Goal: Task Accomplishment & Management: Manage account settings

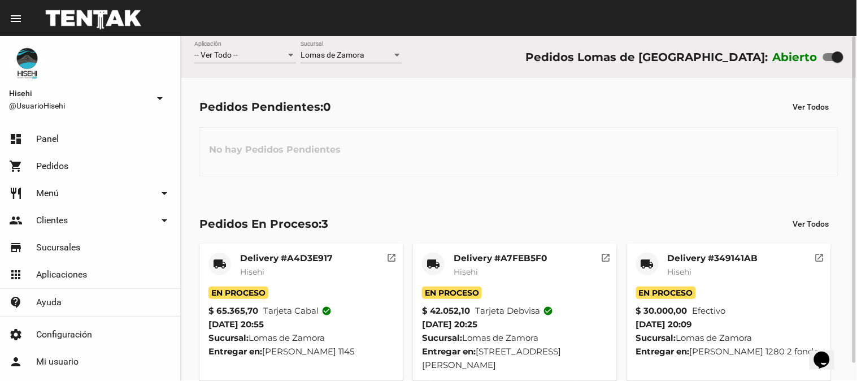
click at [274, 286] on div "En Proceso" at bounding box center [301, 292] width 186 height 12
click at [268, 271] on mat-card-subtitle "Hisehi" at bounding box center [286, 271] width 93 height 11
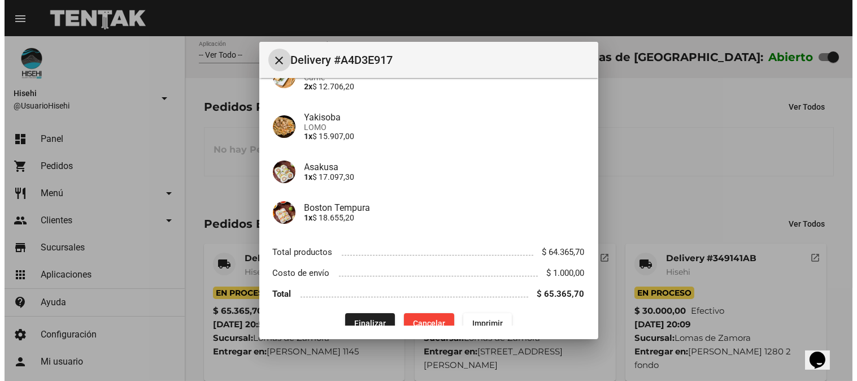
scroll to position [125, 0]
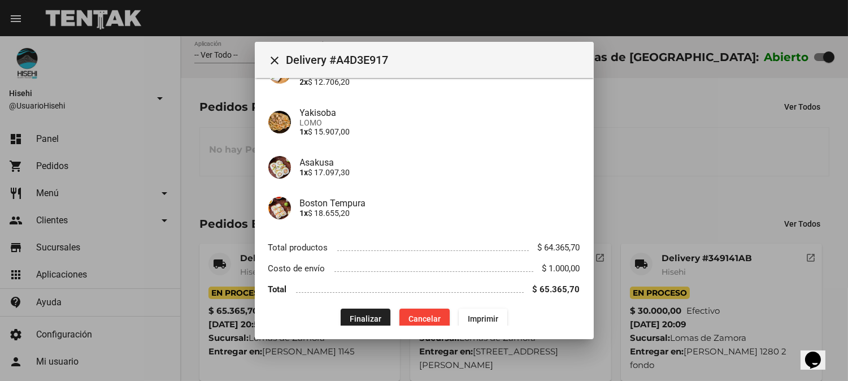
click at [220, 159] on div at bounding box center [424, 190] width 848 height 381
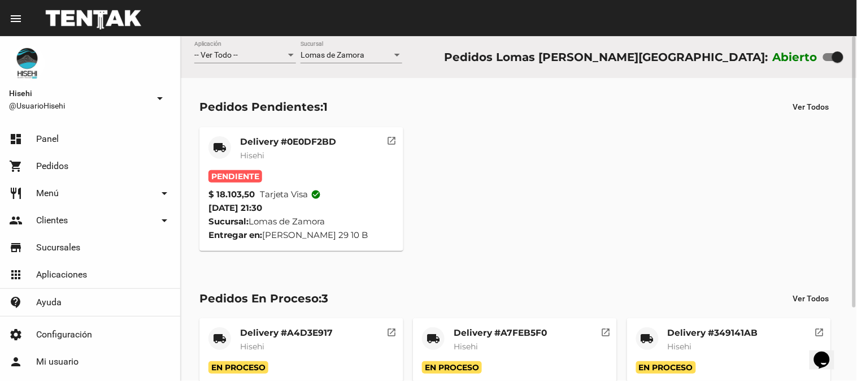
drag, startPoint x: 285, startPoint y: 180, endPoint x: 297, endPoint y: 155, distance: 27.0
click at [286, 180] on div "Pendiente" at bounding box center [301, 176] width 186 height 12
click at [295, 149] on div "Delivery #0E0DF2BD Hisehi" at bounding box center [288, 153] width 96 height 34
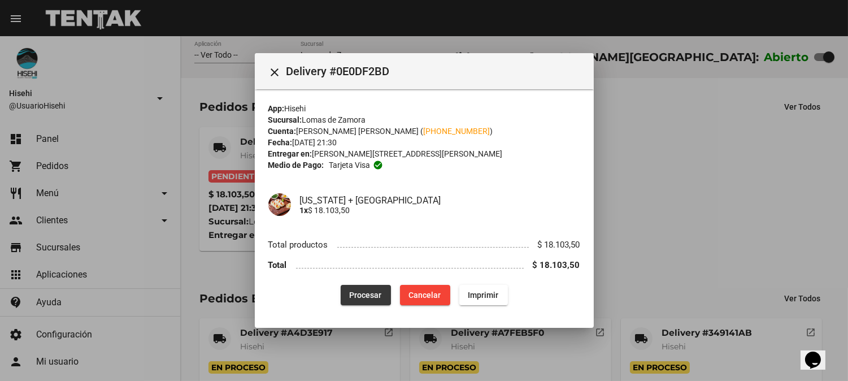
click at [362, 291] on span "Procesar" at bounding box center [366, 294] width 32 height 9
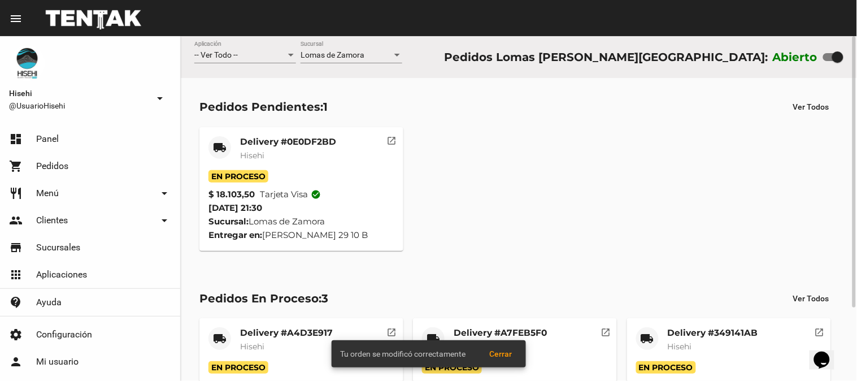
click at [256, 146] on mat-card-title "Delivery #0E0DF2BD" at bounding box center [288, 141] width 96 height 11
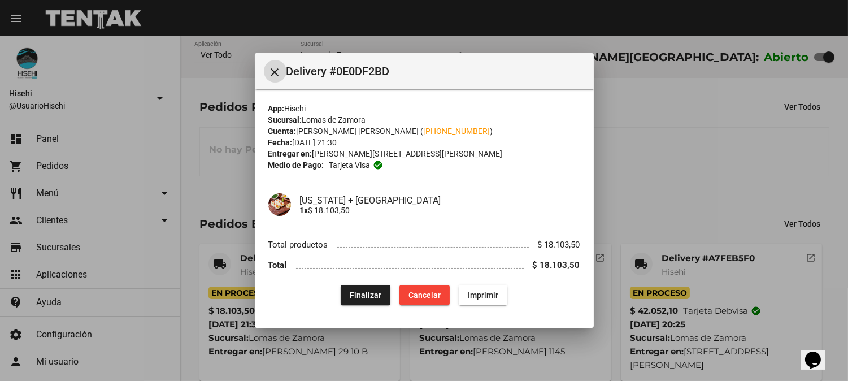
click at [194, 102] on div at bounding box center [424, 190] width 848 height 381
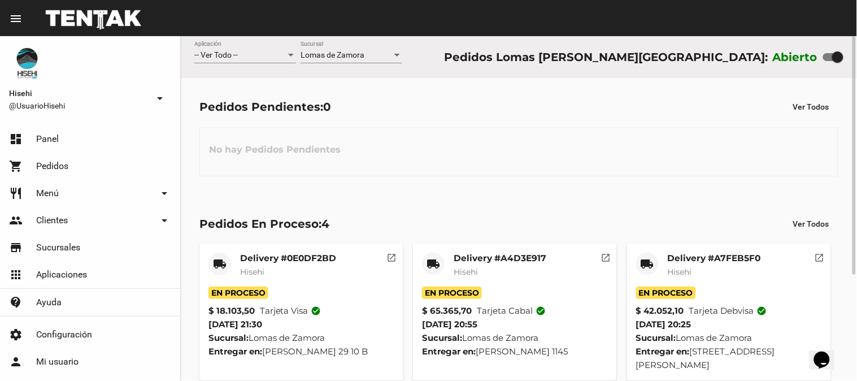
click at [280, 289] on div "En Proceso" at bounding box center [301, 292] width 186 height 12
click at [276, 275] on mat-card-subtitle "Hisehi" at bounding box center [288, 271] width 96 height 11
